Goal: Information Seeking & Learning: Learn about a topic

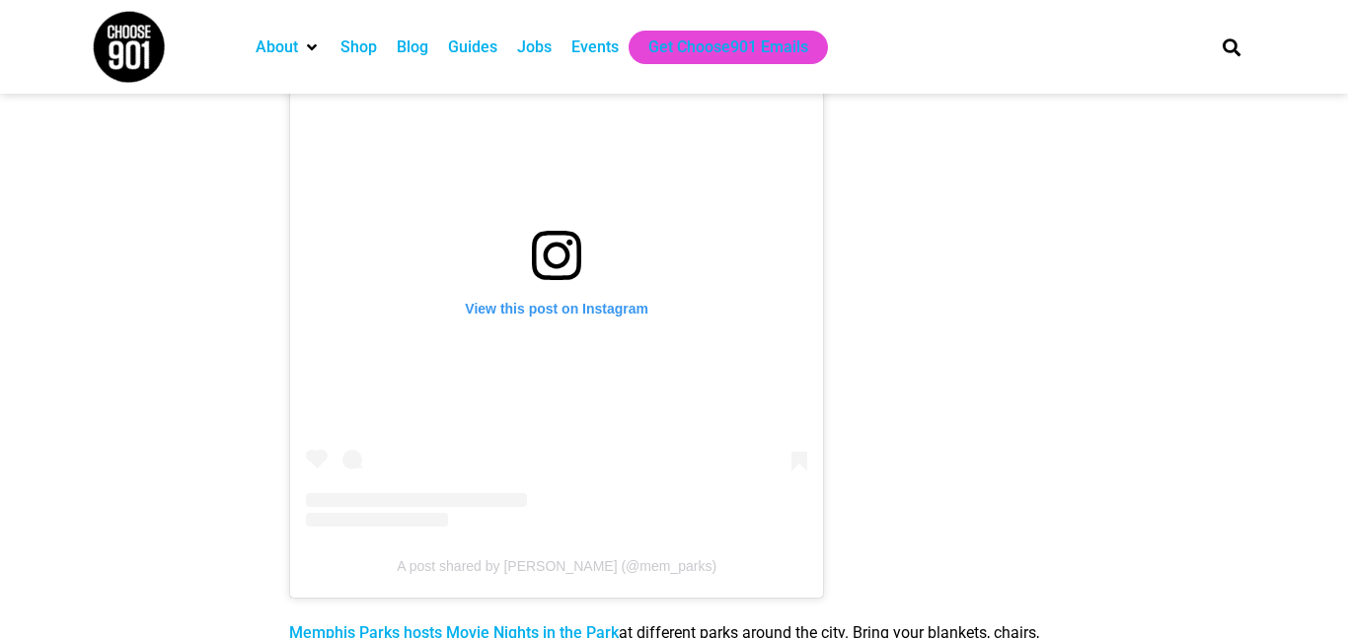
scroll to position [2824, 0]
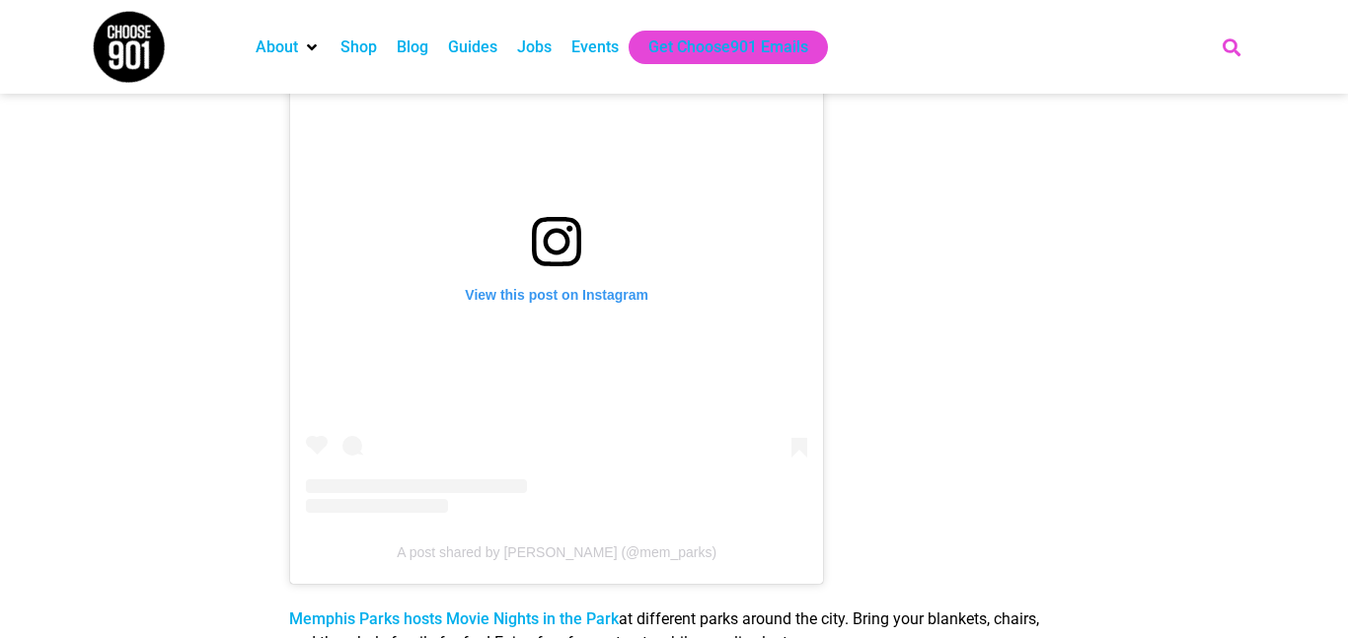
click at [1240, 52] on icon "Search" at bounding box center [1231, 47] width 33 height 33
type input "coraline"
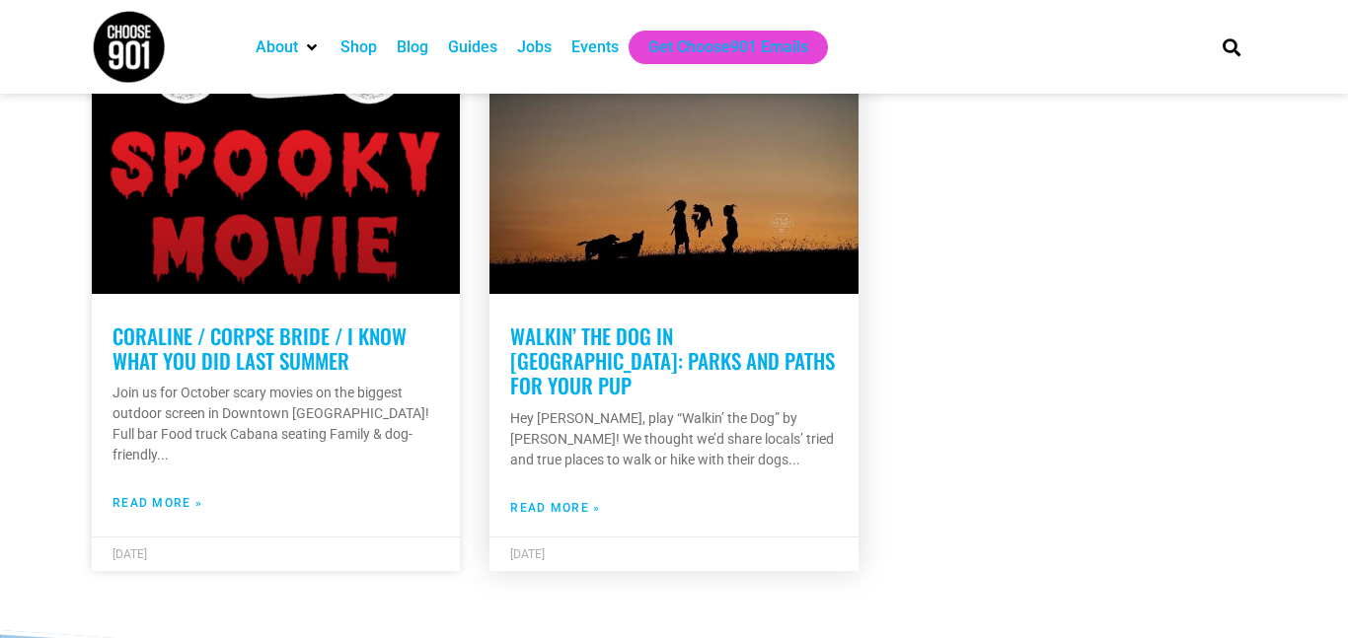
scroll to position [491, 0]
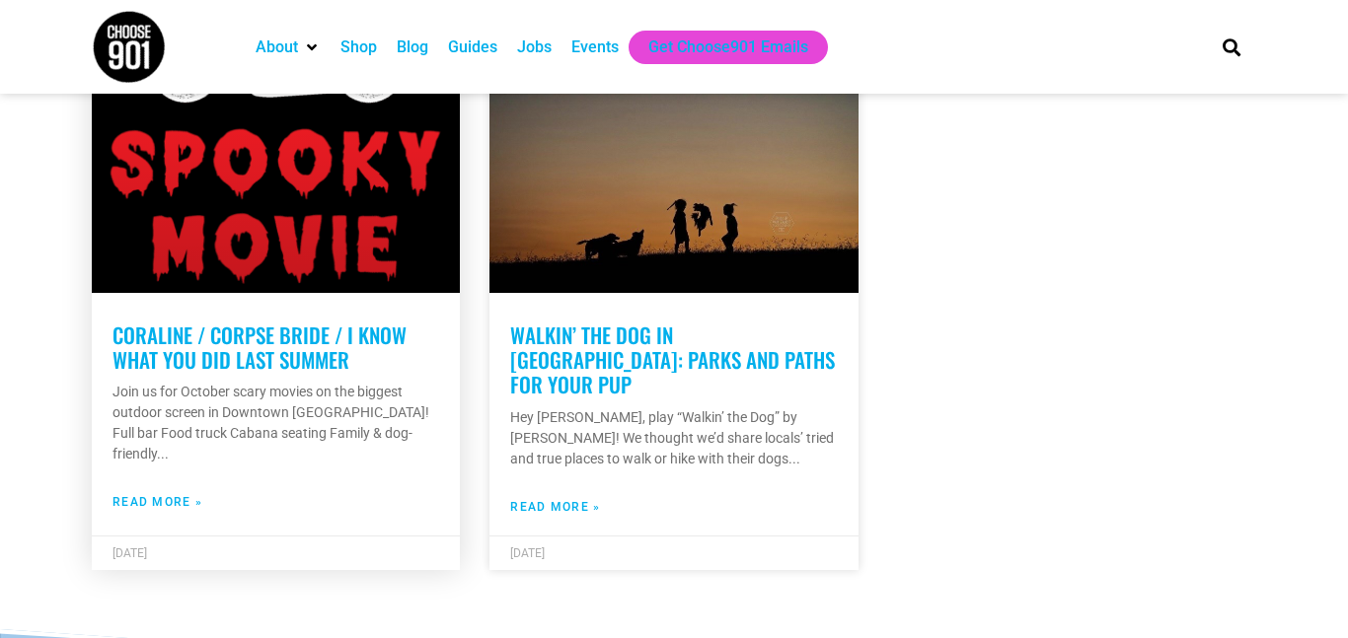
click at [301, 342] on link "Coraline / Corpse Bride / I Know What You Did Last Summer" at bounding box center [259, 347] width 294 height 55
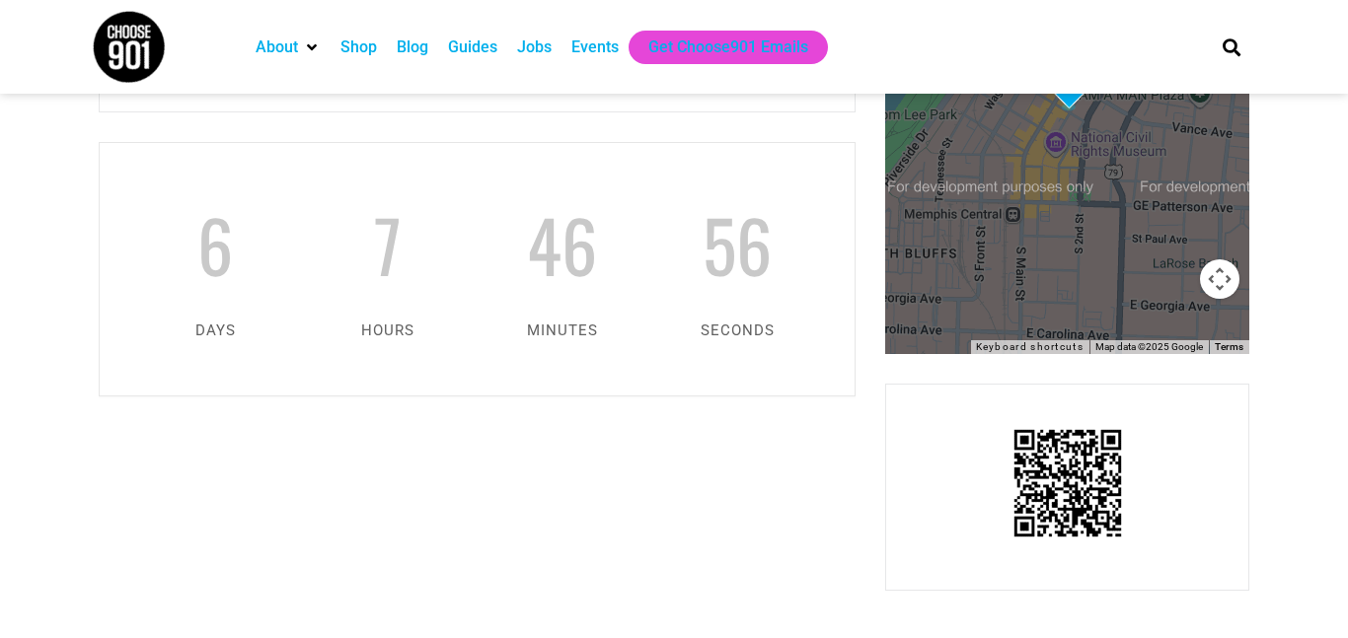
scroll to position [1592, 0]
